Goal: Entertainment & Leisure: Browse casually

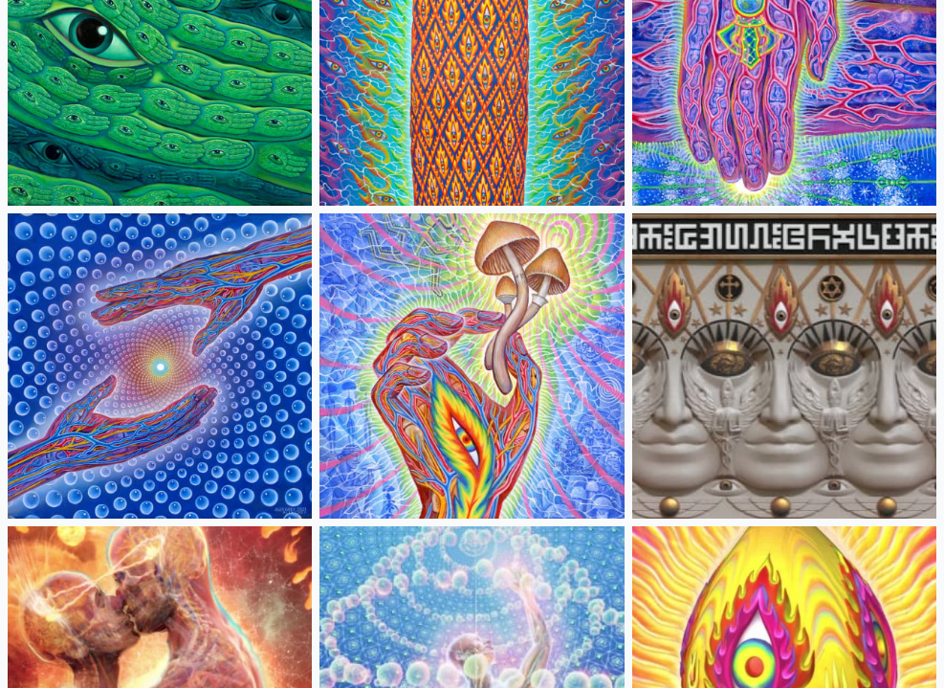
scroll to position [383, 0]
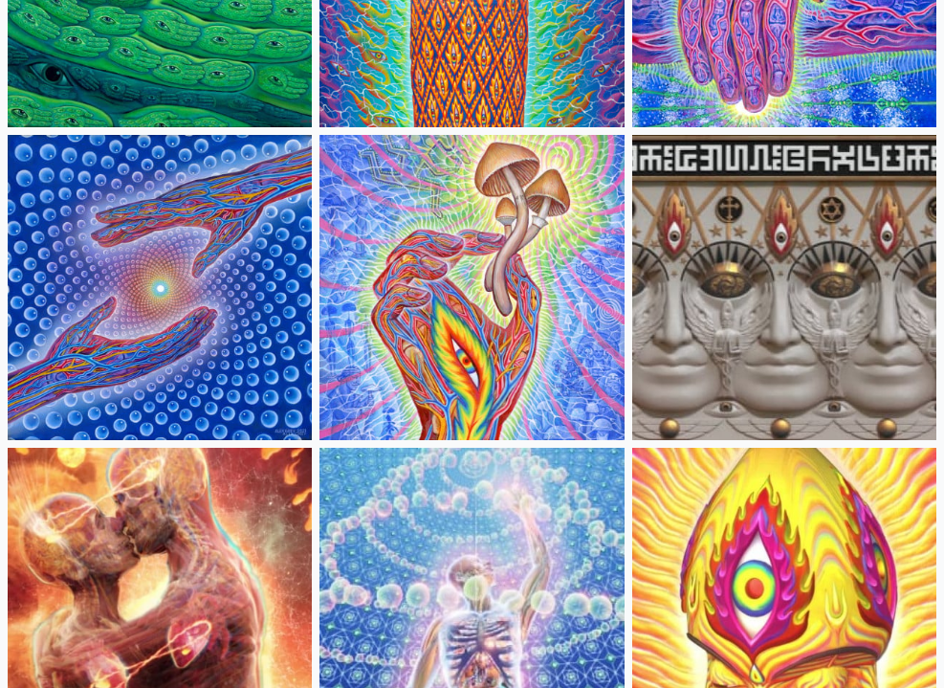
click at [469, 310] on img at bounding box center [471, 287] width 304 height 304
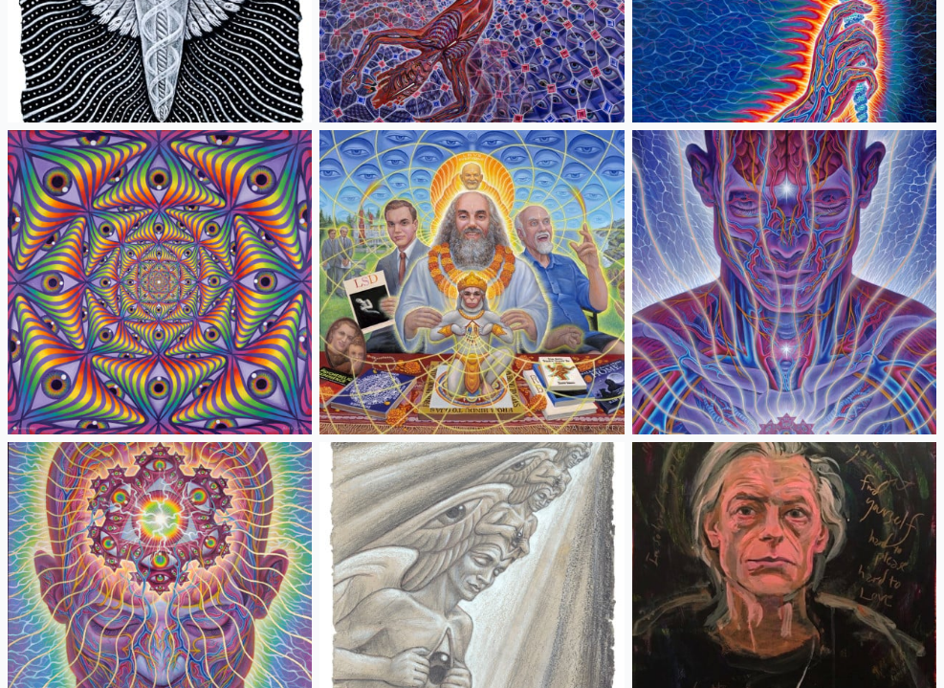
scroll to position [2870, 0]
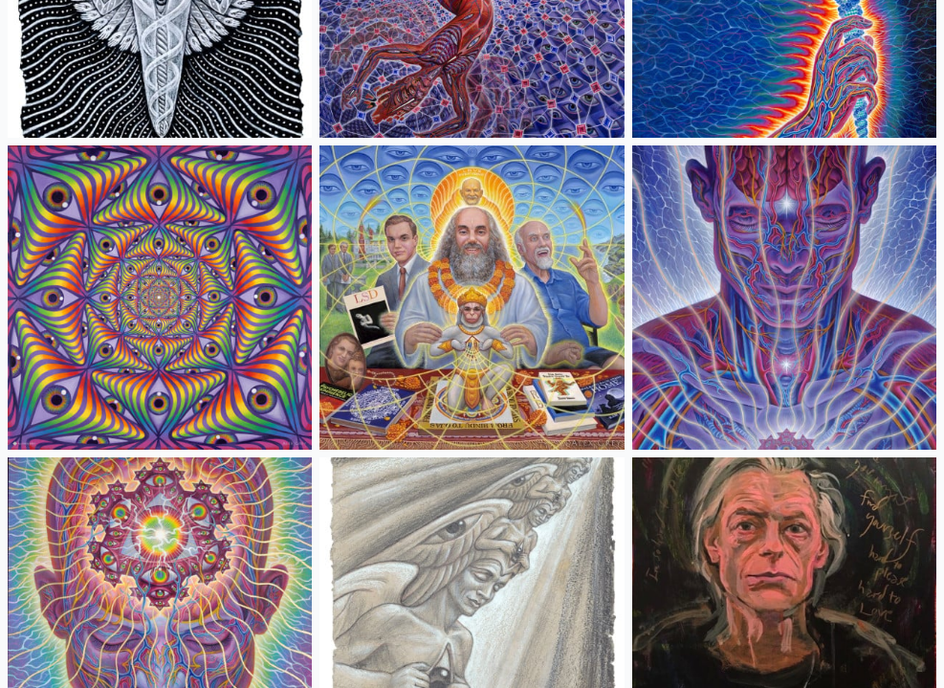
click at [207, 341] on img at bounding box center [160, 297] width 304 height 304
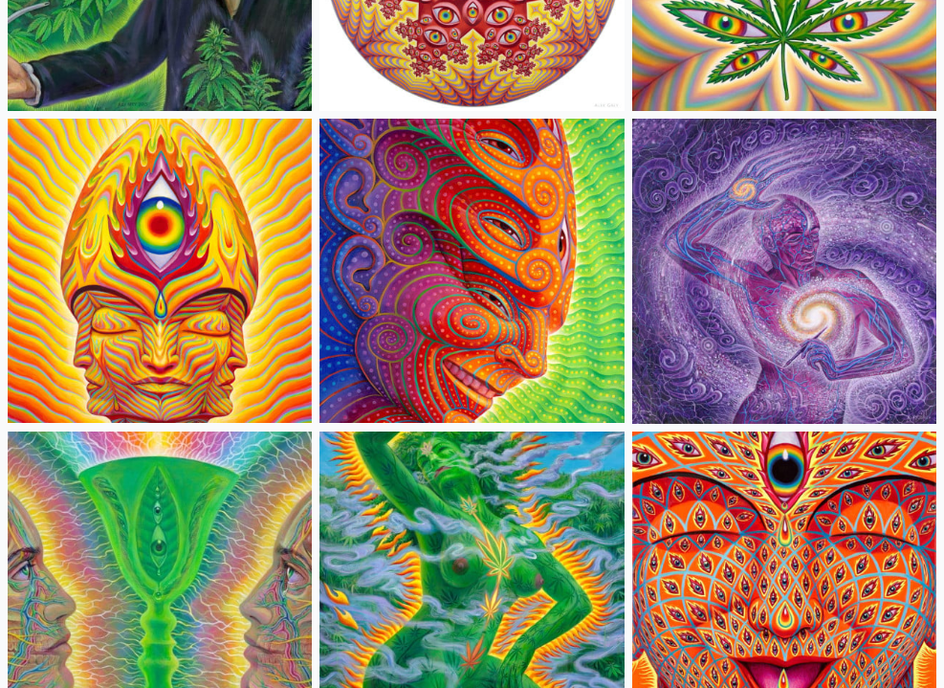
scroll to position [4840, 0]
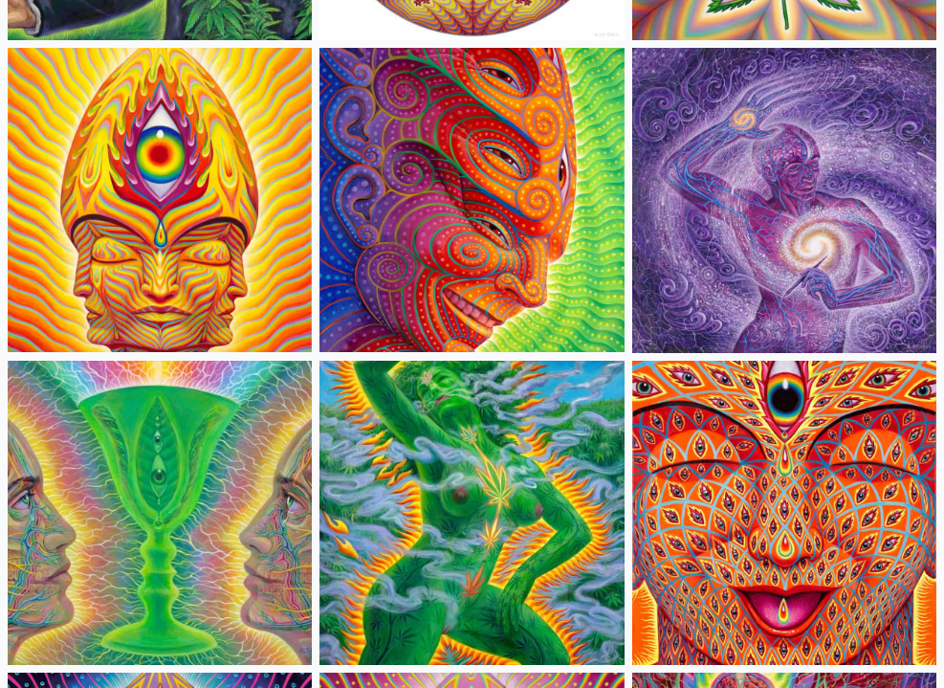
click at [468, 189] on img at bounding box center [471, 200] width 304 height 304
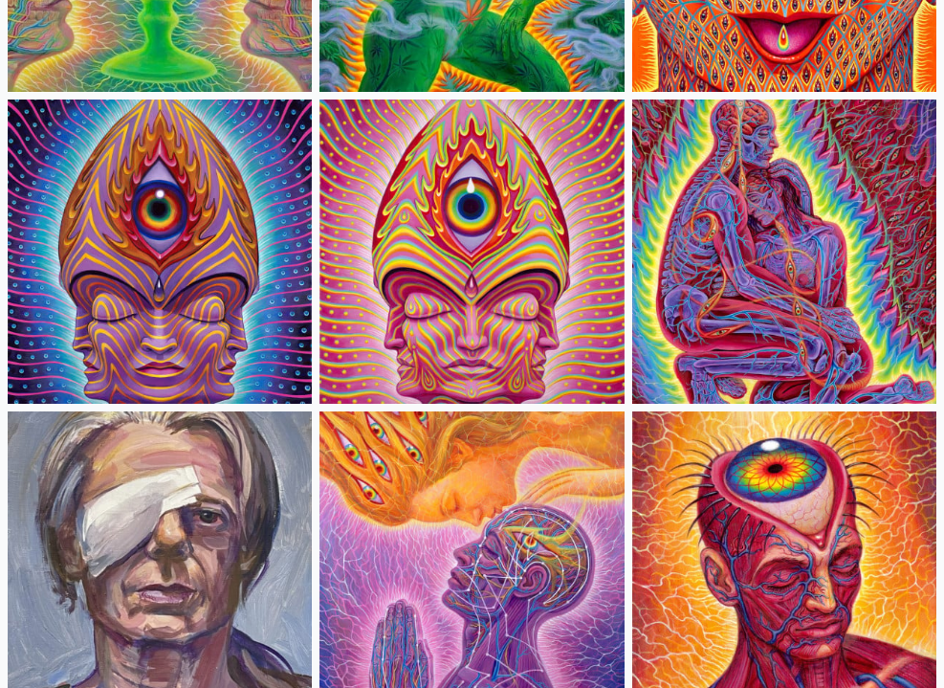
scroll to position [5443, 0]
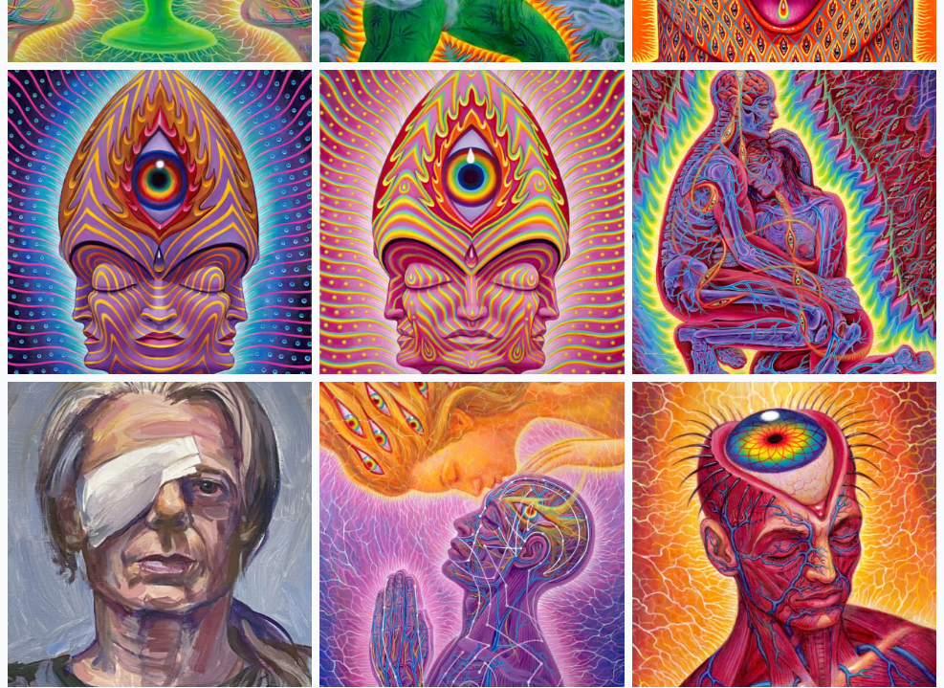
click at [403, 211] on img at bounding box center [471, 222] width 304 height 304
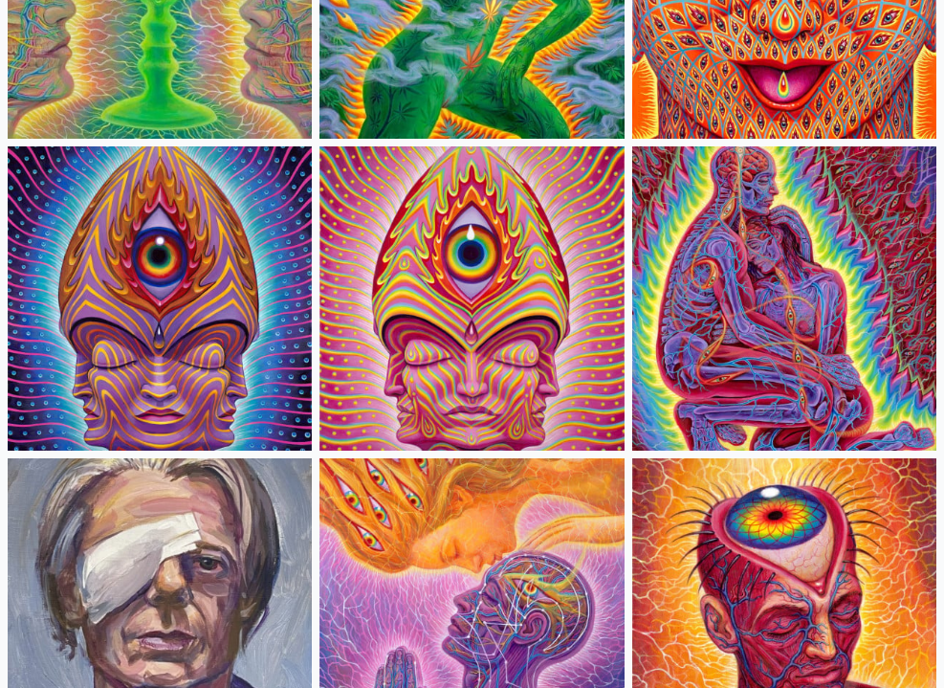
click at [238, 285] on img at bounding box center [160, 298] width 304 height 304
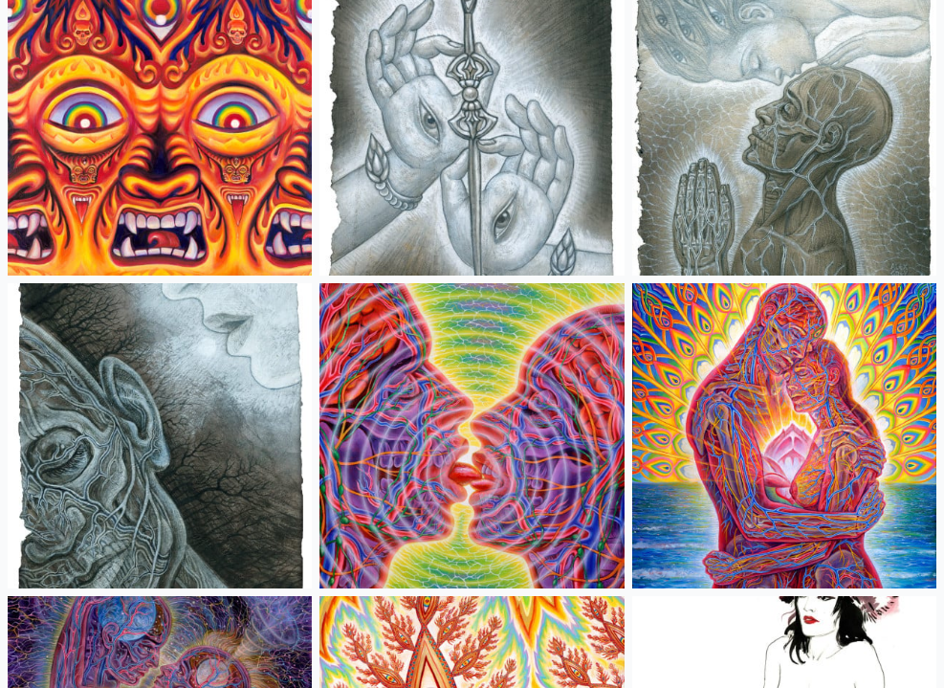
scroll to position [8446, 0]
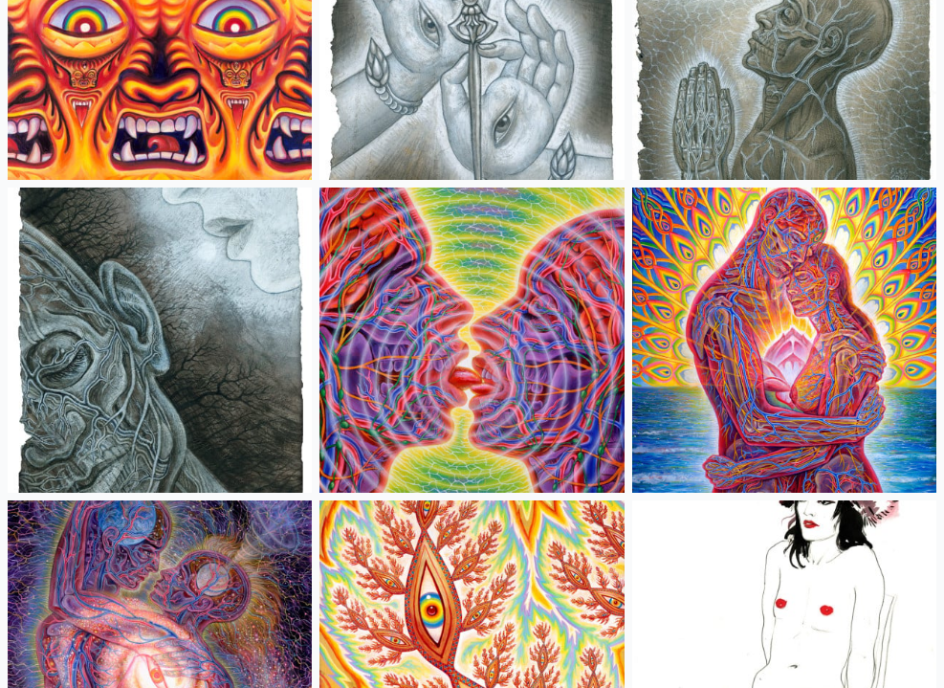
click at [786, 266] on img at bounding box center [784, 339] width 304 height 304
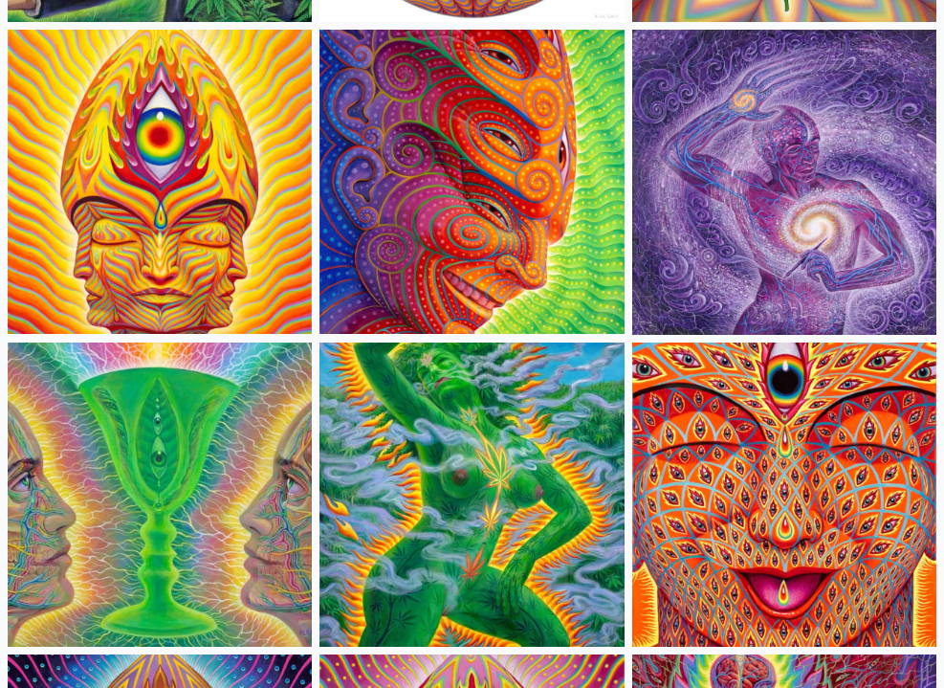
scroll to position [4878, 0]
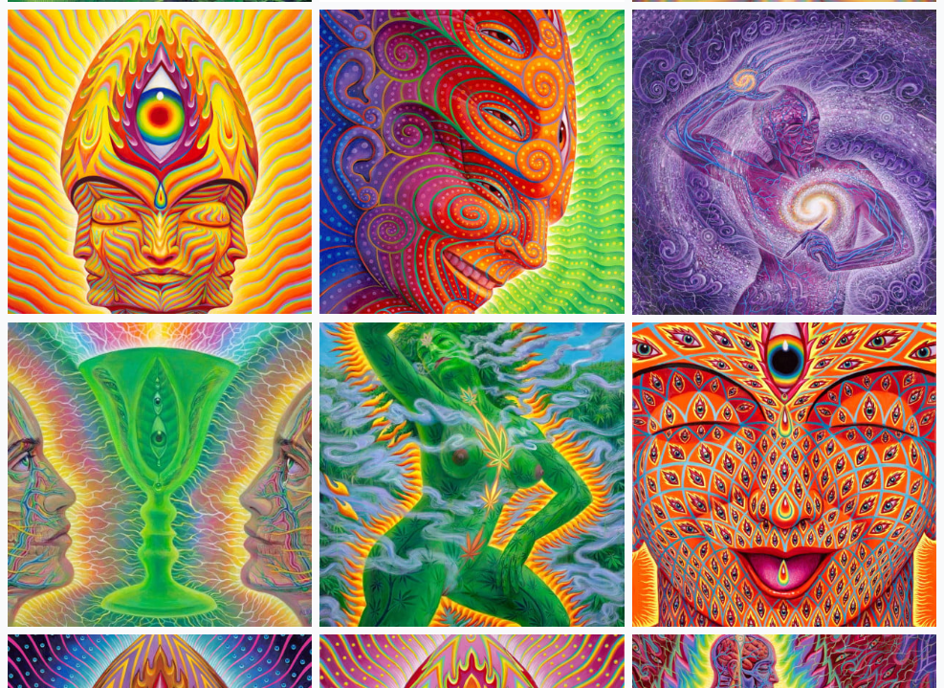
click at [127, 171] on img at bounding box center [160, 162] width 304 height 304
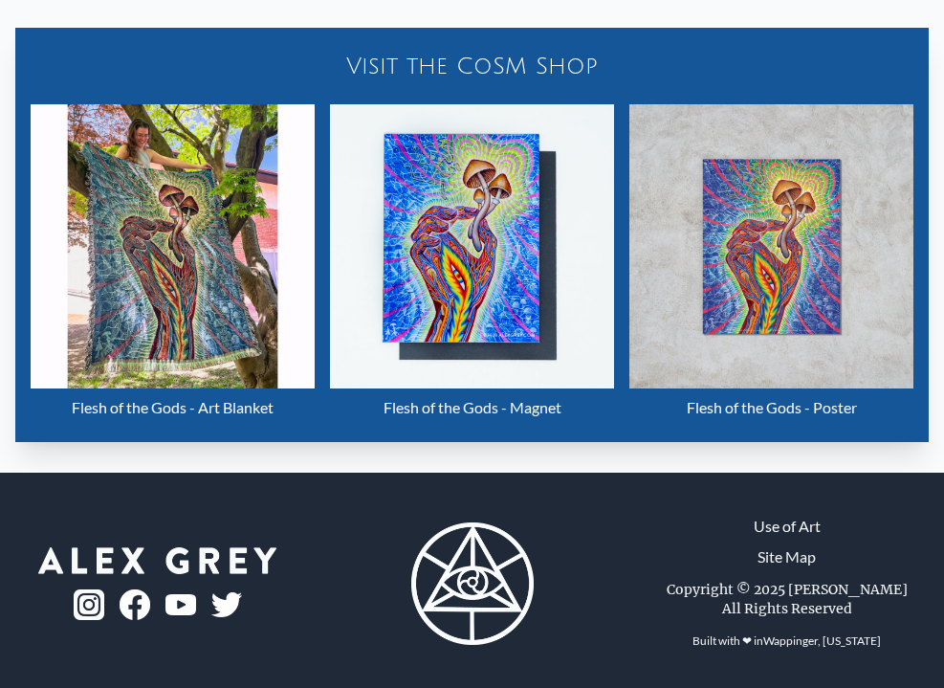
scroll to position [803, 0]
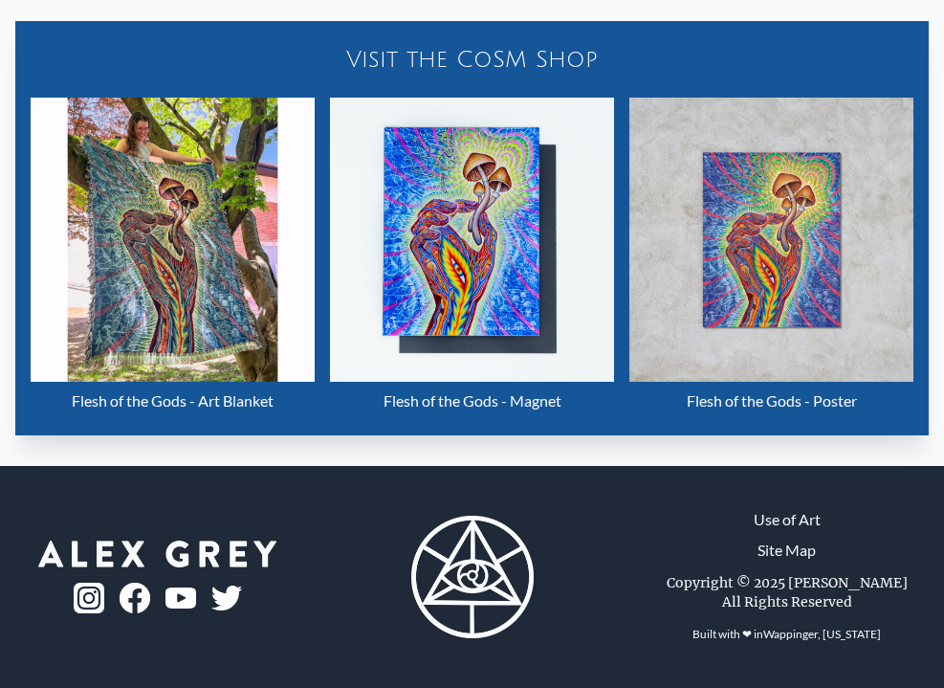
click at [781, 209] on img "2 / 22" at bounding box center [771, 240] width 284 height 284
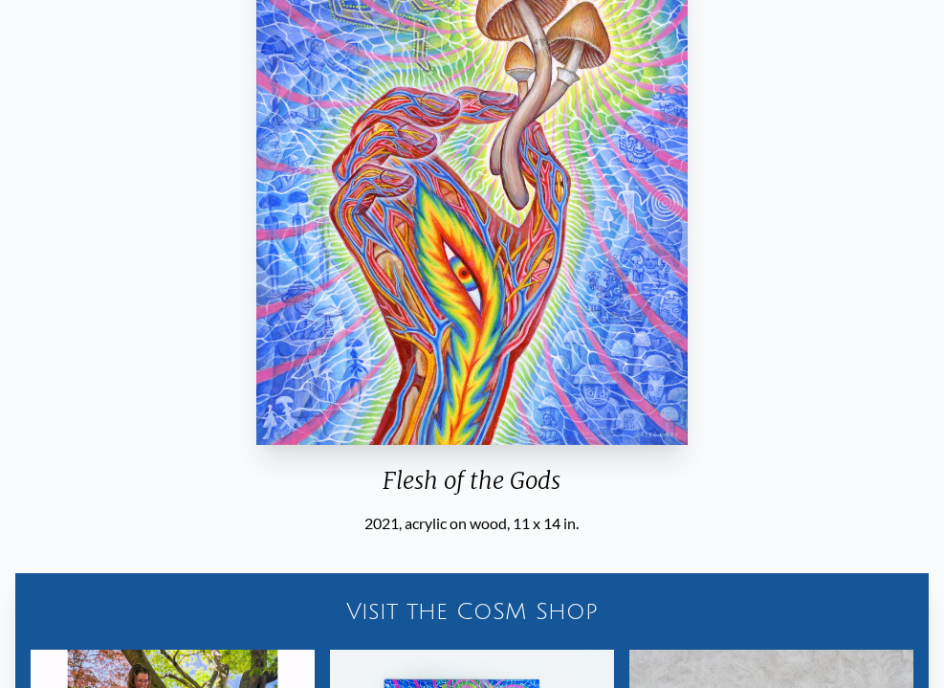
scroll to position [574, 0]
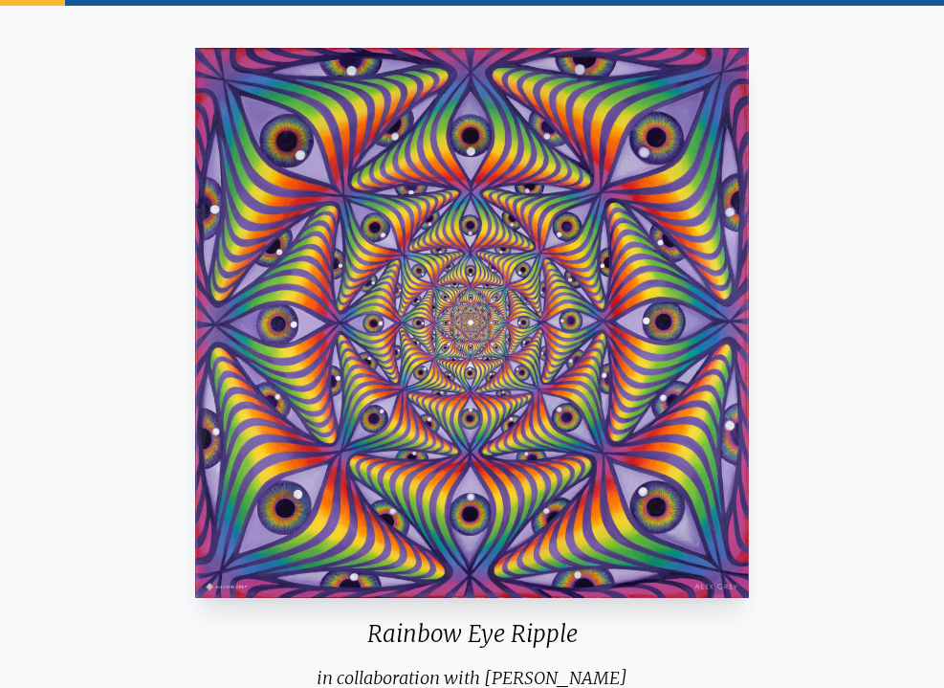
scroll to position [191, 0]
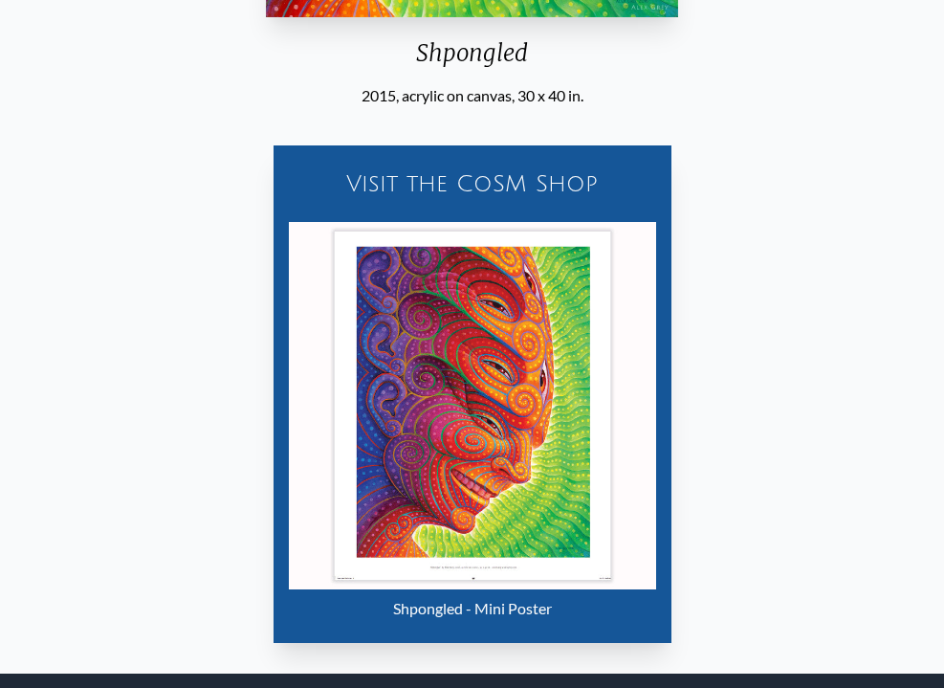
scroll to position [886, 0]
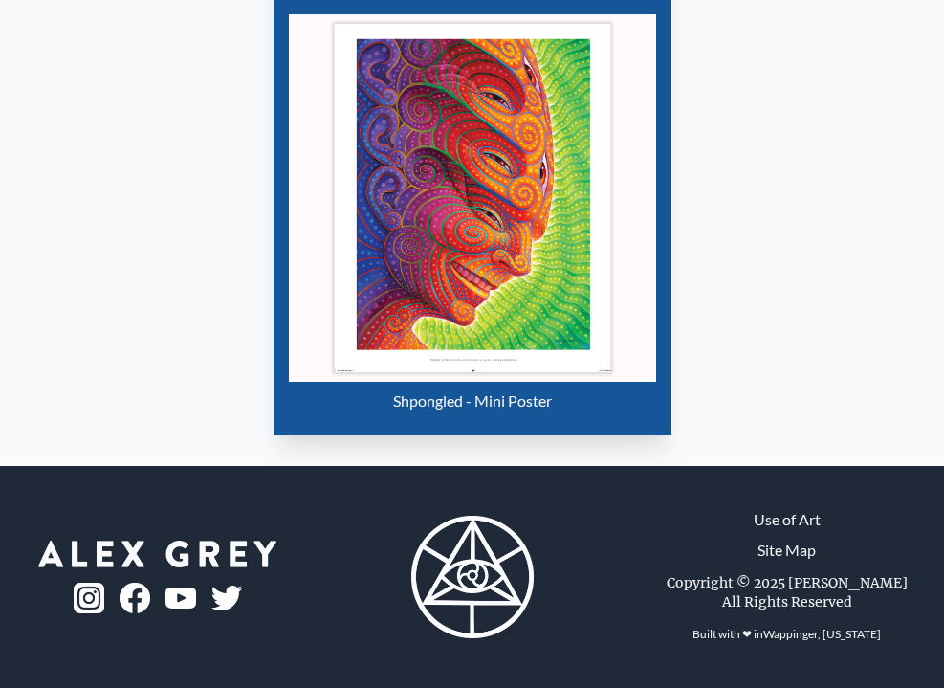
click at [508, 252] on img "30 / 31" at bounding box center [472, 197] width 367 height 367
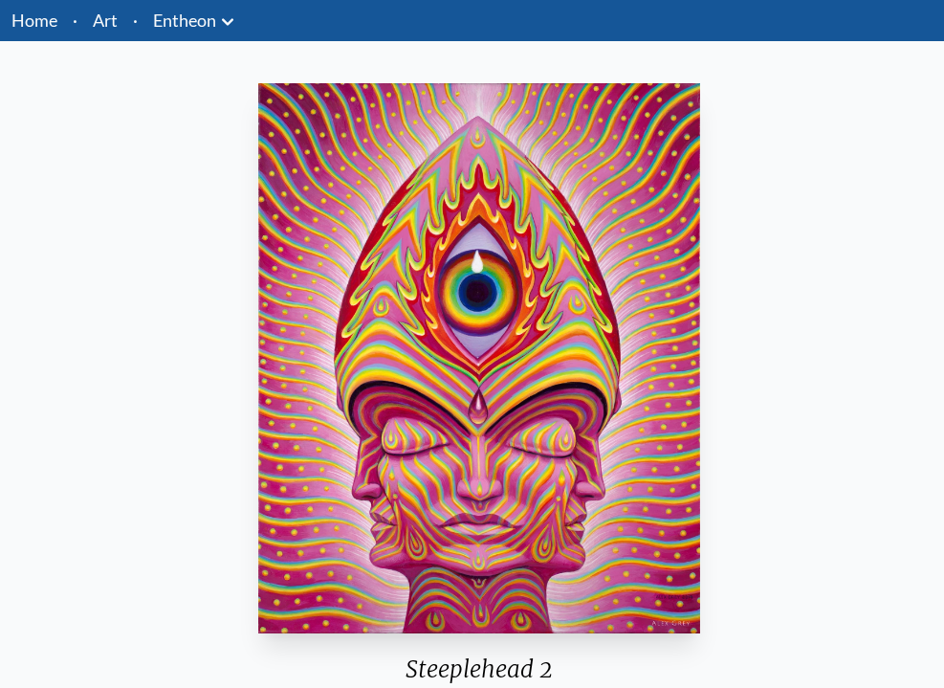
scroll to position [96, 0]
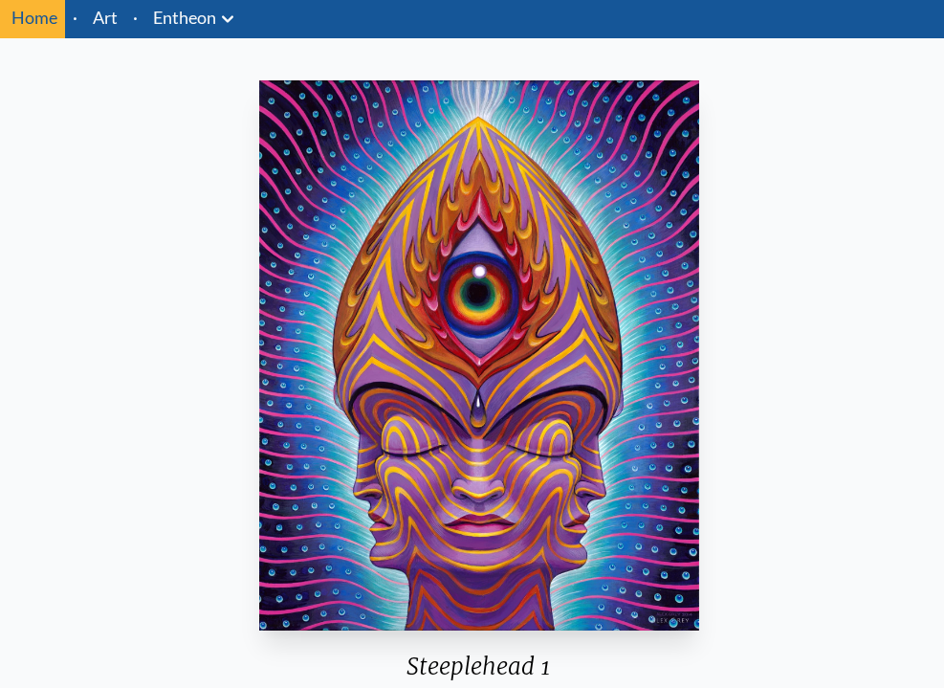
scroll to position [96, 0]
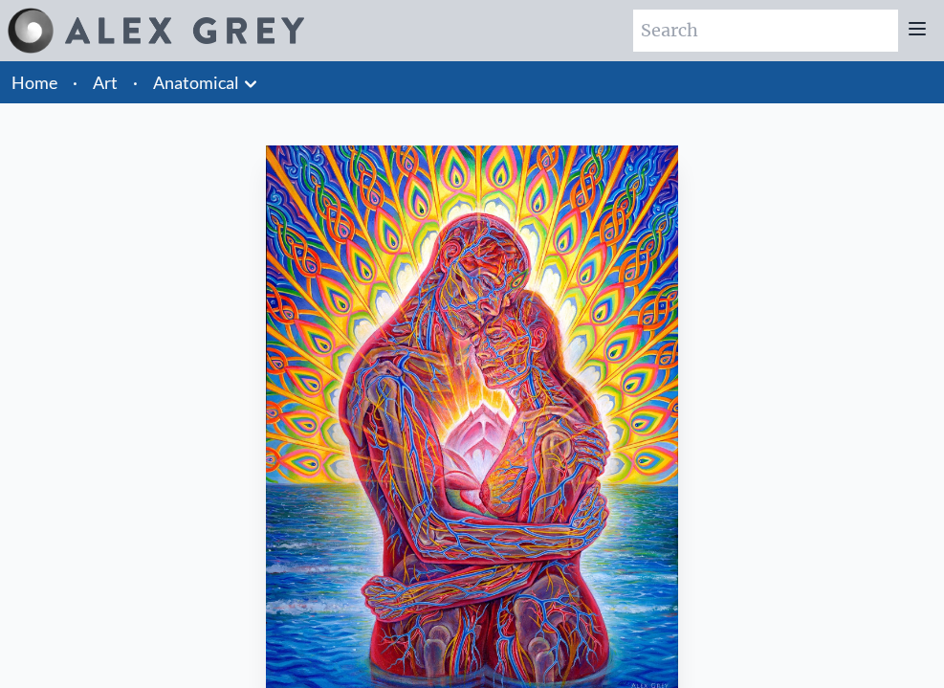
click at [483, 521] on img "9 / 35" at bounding box center [472, 420] width 413 height 550
